Goal: Information Seeking & Learning: Learn about a topic

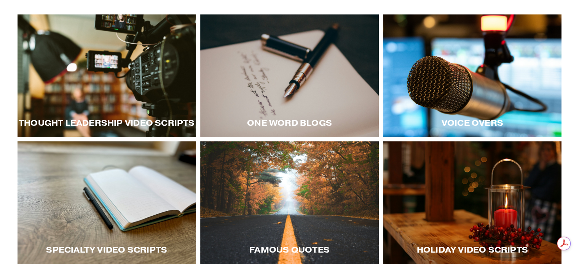
scroll to position [114, 0]
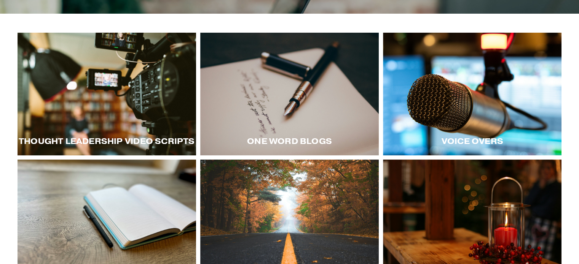
click at [141, 114] on div at bounding box center [107, 94] width 178 height 123
click at [486, 117] on div at bounding box center [472, 94] width 178 height 123
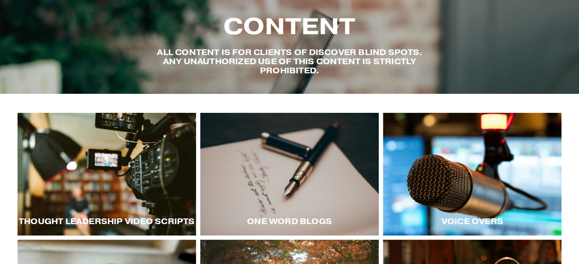
scroll to position [0, 0]
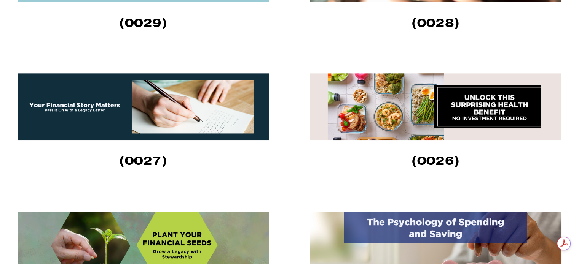
click at [178, 115] on img at bounding box center [144, 106] width 252 height 67
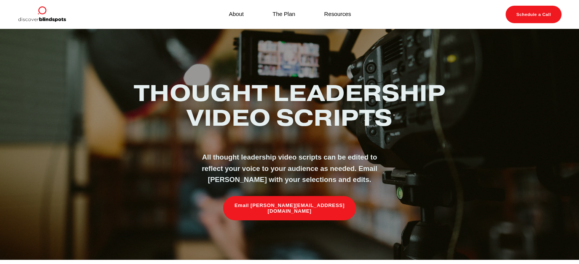
click at [47, 18] on img at bounding box center [42, 15] width 49 height 18
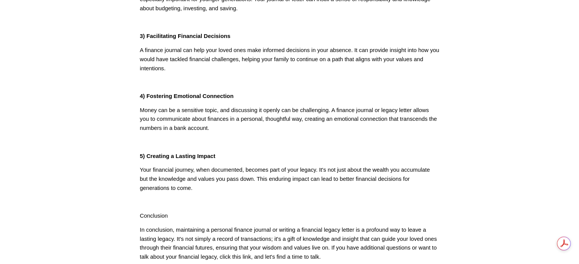
scroll to position [304, 0]
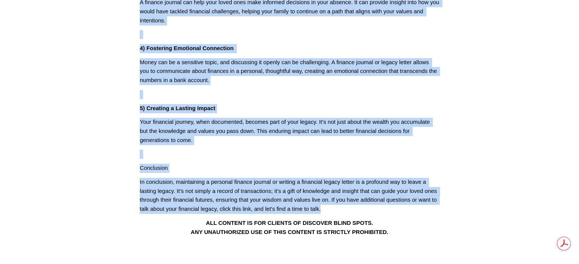
drag, startPoint x: 158, startPoint y: 62, endPoint x: 444, endPoint y: 212, distance: 323.1
copy div "Your Financial Story Matters: Pass It On with a Legacy Letter (0027) Maintainin…"
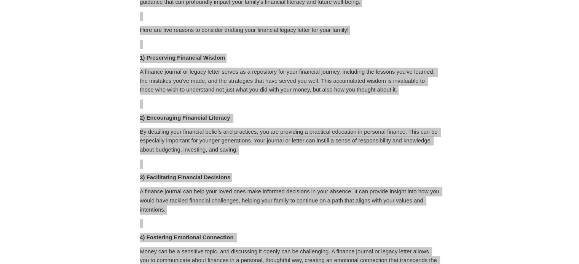
scroll to position [0, 0]
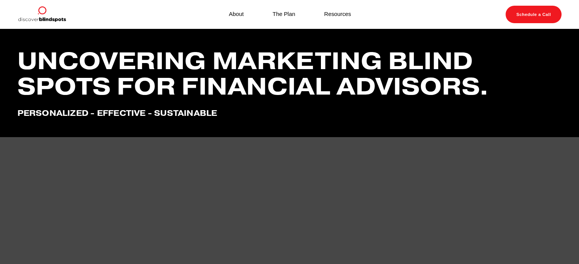
click at [336, 13] on link "Resources" at bounding box center [337, 15] width 27 height 10
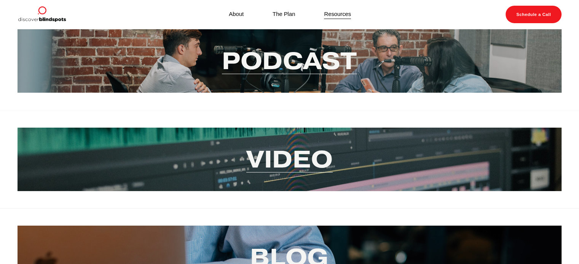
click at [307, 150] on link "Video" at bounding box center [289, 159] width 86 height 30
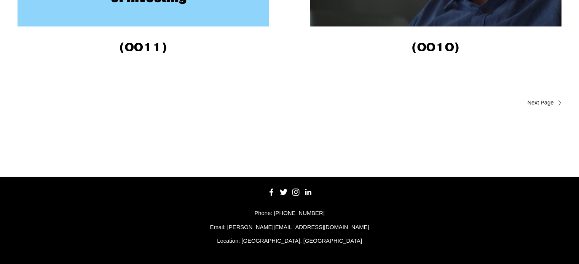
scroll to position [2249, 0]
click at [531, 100] on span "Older Posts" at bounding box center [526, 103] width 56 height 9
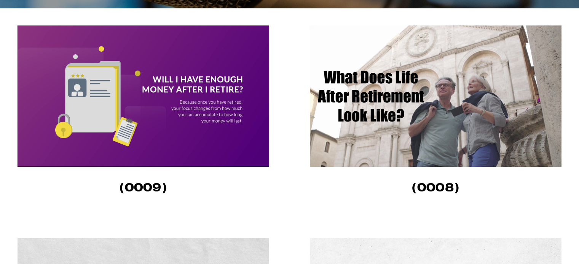
scroll to position [190, 0]
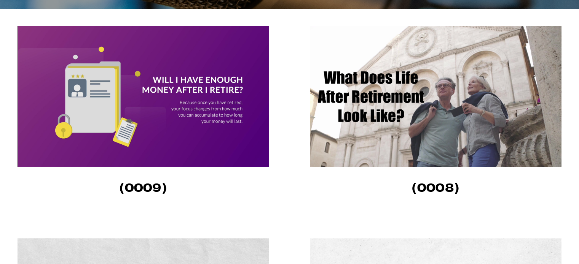
click at [458, 121] on img at bounding box center [436, 97] width 252 height 142
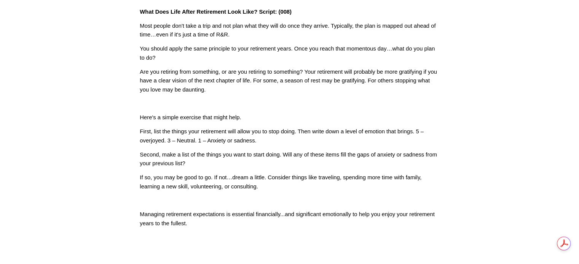
drag, startPoint x: 135, startPoint y: 9, endPoint x: 458, endPoint y: 220, distance: 385.3
click at [458, 220] on article "Sep 15 Written By Fletcher Riddle What Does Life After Retirement Look Like? Sc…" at bounding box center [289, 35] width 579 height 469
click at [510, 141] on article "Sep 15 Written By Fletcher Riddle What Does Life After Retirement Look Like? Sc…" at bounding box center [289, 35] width 579 height 469
